Goal: Check status: Check status

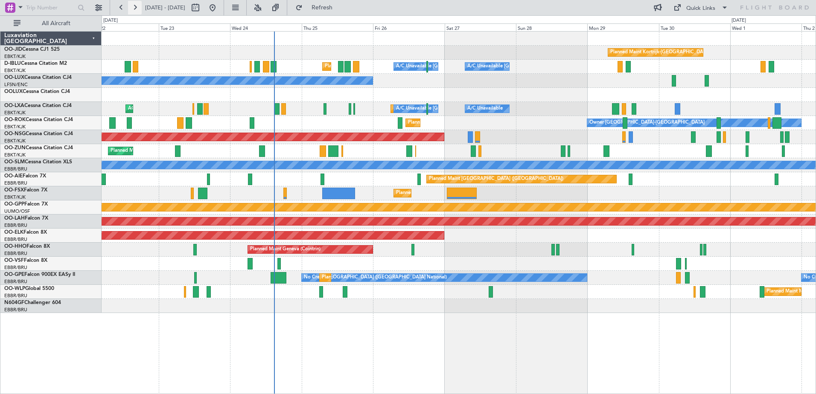
click at [134, 10] on button at bounding box center [135, 8] width 14 height 14
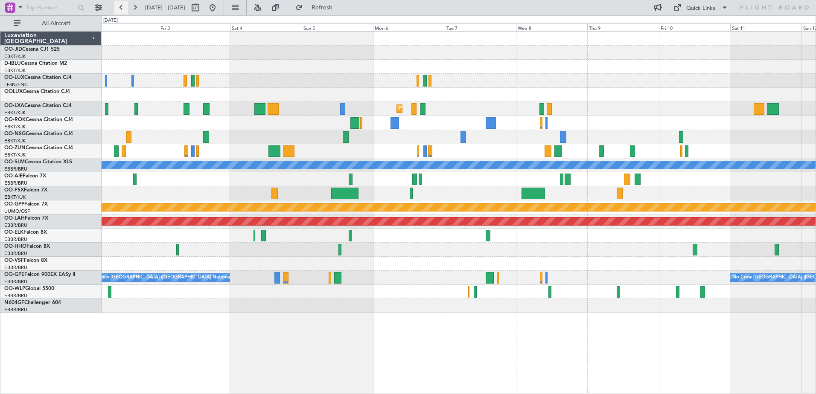
click at [116, 6] on button at bounding box center [121, 8] width 14 height 14
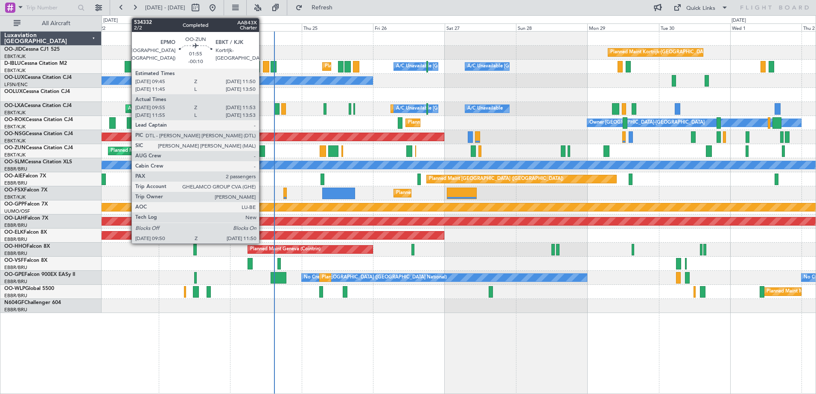
click at [263, 148] on div at bounding box center [262, 152] width 6 height 12
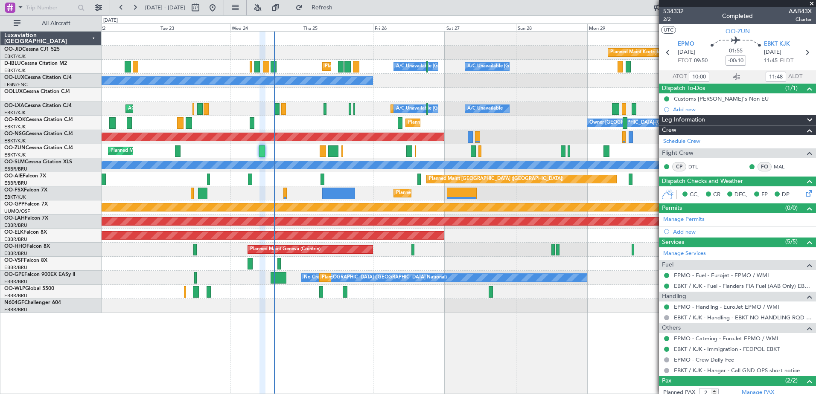
scroll to position [44, 0]
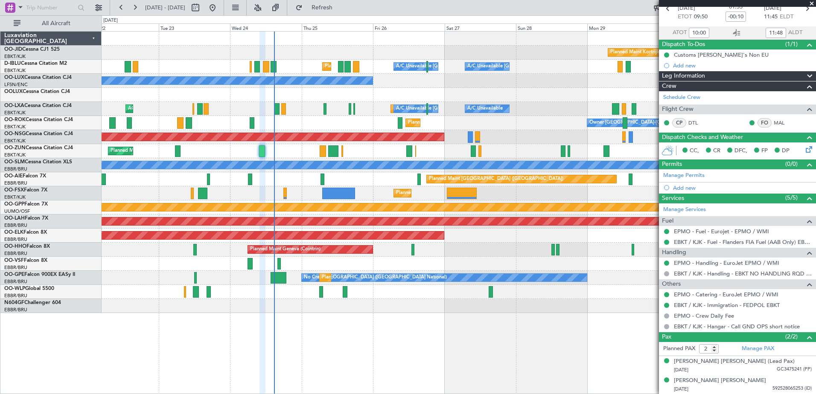
click at [810, 4] on span at bounding box center [811, 4] width 9 height 8
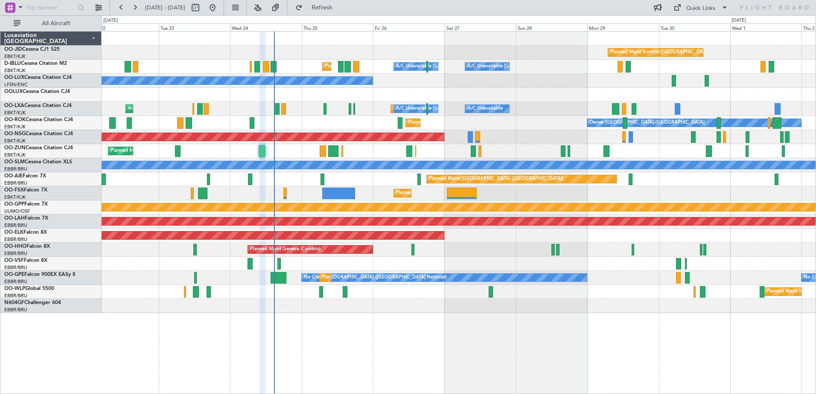
type input "0"
click at [138, 10] on button at bounding box center [135, 8] width 14 height 14
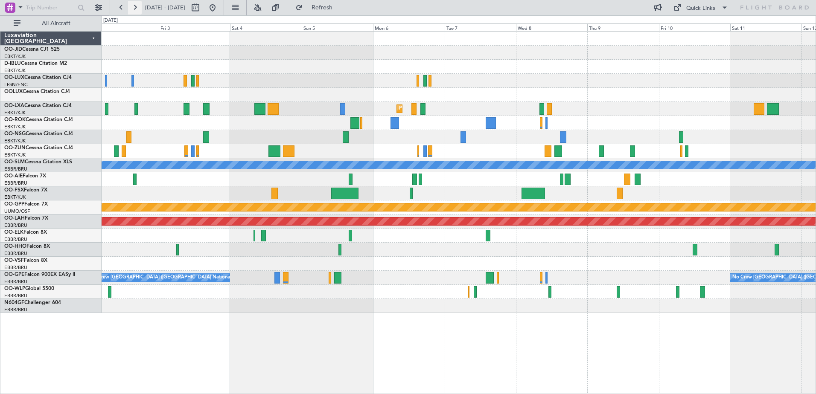
click at [138, 10] on button at bounding box center [135, 8] width 14 height 14
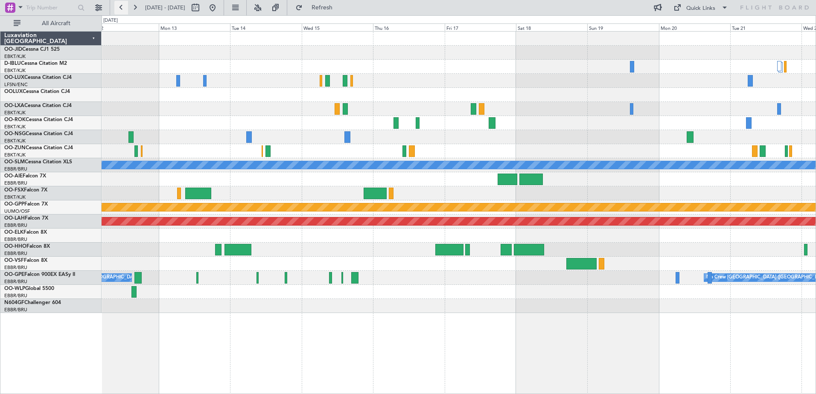
click at [126, 8] on button at bounding box center [121, 8] width 14 height 14
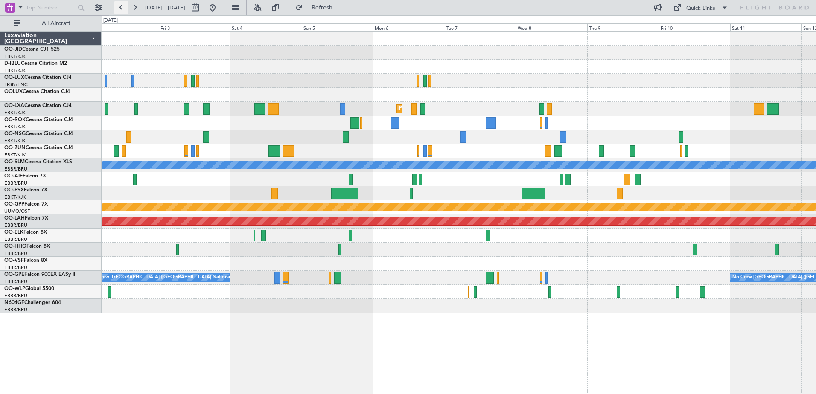
click at [126, 8] on button at bounding box center [121, 8] width 14 height 14
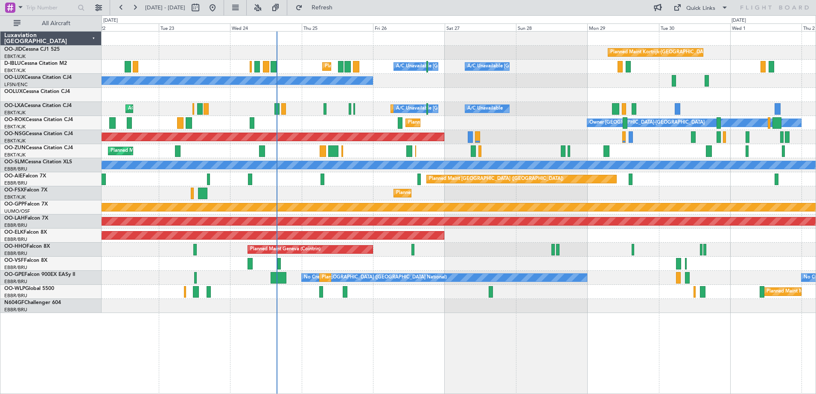
click at [390, 221] on div "Planned Maint [PERSON_NAME]-[GEOGRAPHIC_DATA][PERSON_NAME] ([GEOGRAPHIC_DATA][P…" at bounding box center [459, 222] width 714 height 14
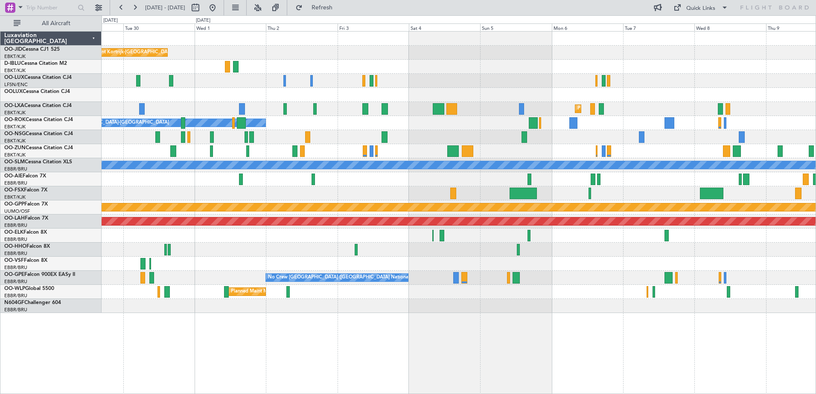
click at [308, 292] on div "Planned Maint Kortrijk-[GEOGRAPHIC_DATA] A/C Unavailable [GEOGRAPHIC_DATA]-[GEO…" at bounding box center [459, 173] width 714 height 282
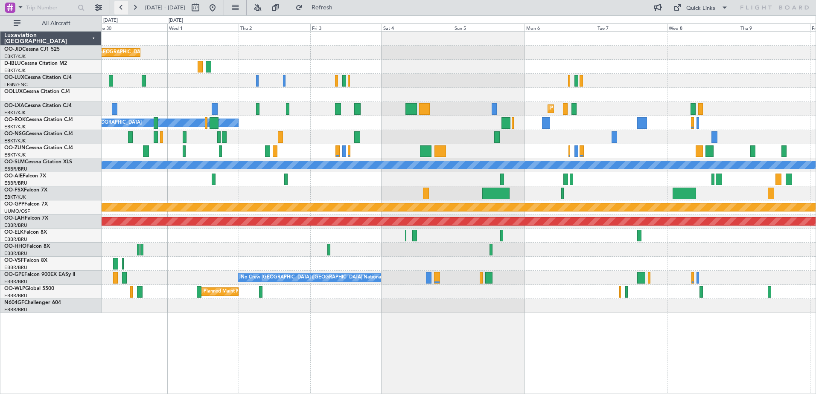
click at [125, 12] on button at bounding box center [121, 8] width 14 height 14
